Goal: Navigation & Orientation: Find specific page/section

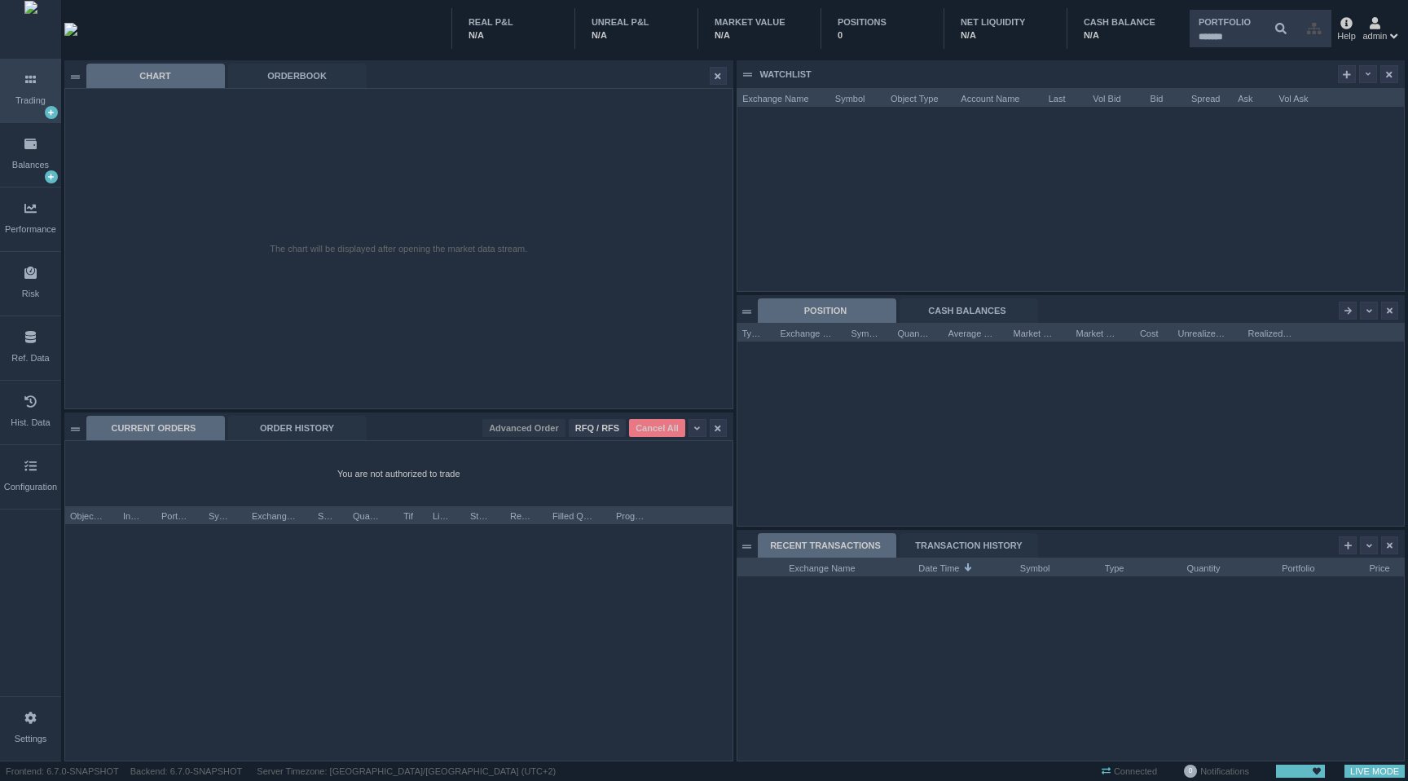
scroll to position [202, 666]
click at [649, 159] on div "The chart will be displayed after opening the market data stream." at bounding box center [398, 248] width 667 height 319
click at [550, 126] on div "The chart will be displayed after opening the market data stream." at bounding box center [398, 248] width 667 height 319
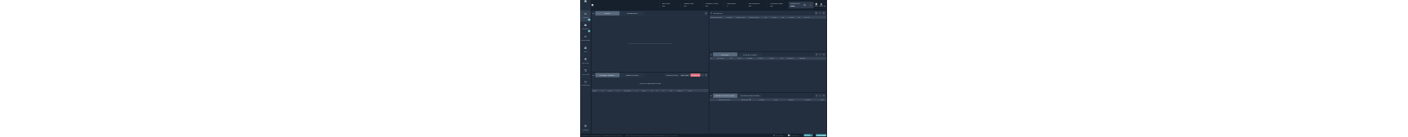
scroll to position [202, 666]
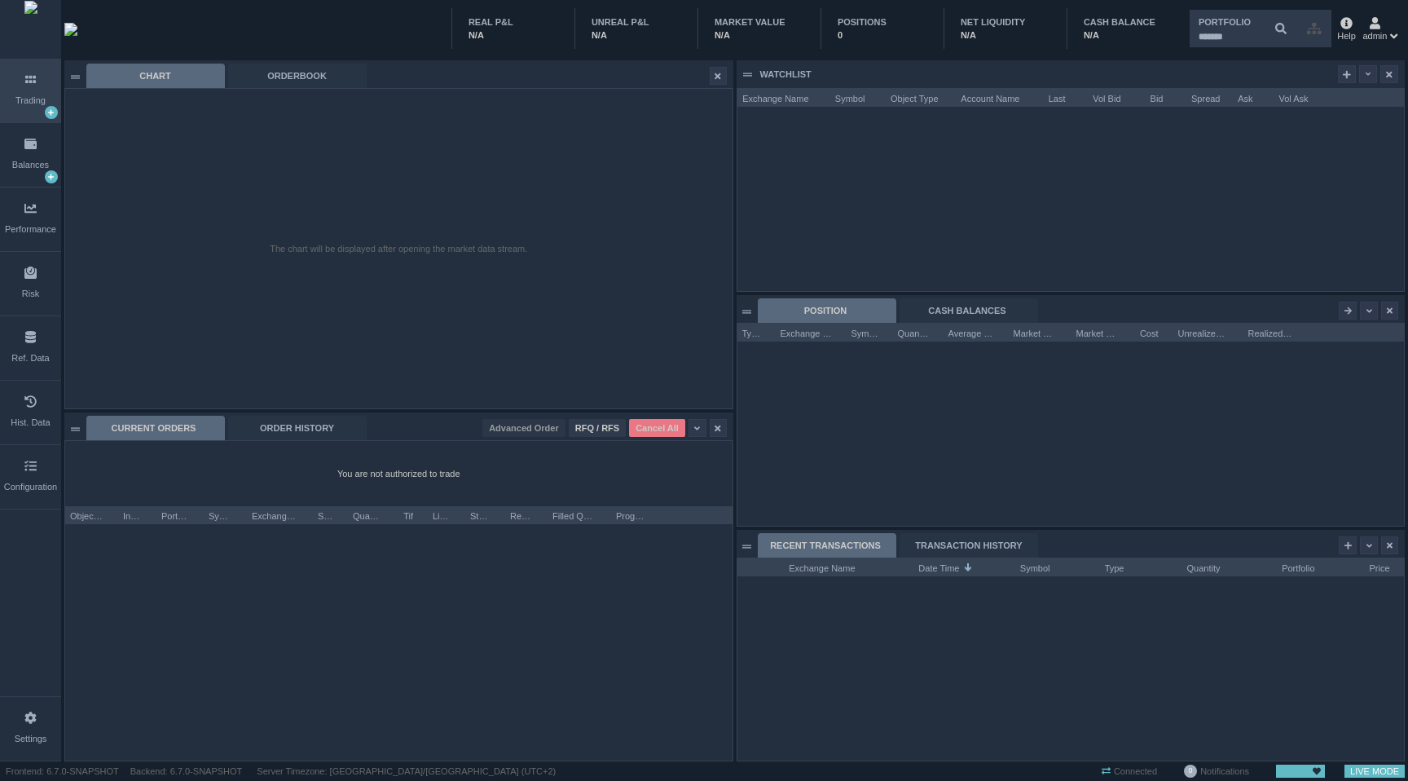
click at [579, 272] on div "The chart will be displayed after opening the market data stream." at bounding box center [398, 248] width 667 height 319
